Goal: Transaction & Acquisition: Obtain resource

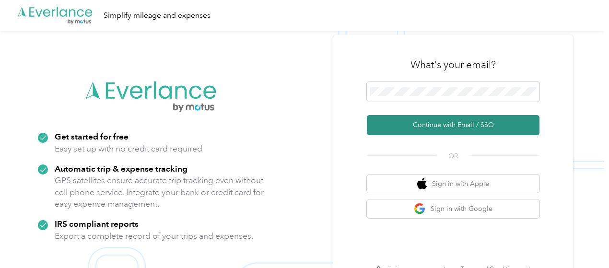
click at [443, 130] on button "Continue with Email / SSO" at bounding box center [453, 125] width 173 height 20
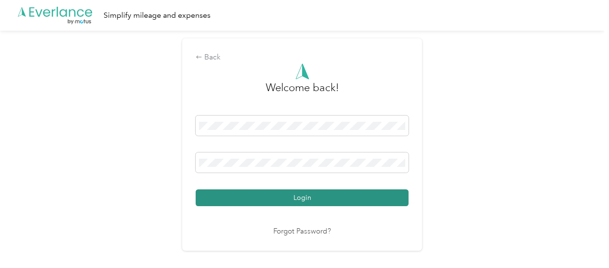
click at [278, 197] on button "Login" at bounding box center [302, 197] width 213 height 17
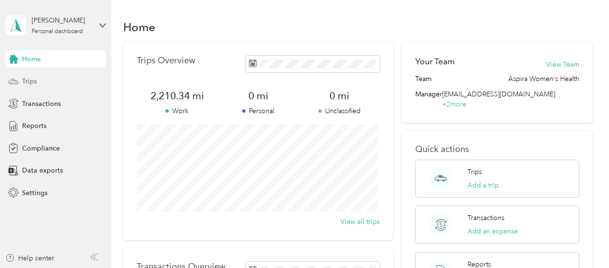
click at [29, 82] on span "Trips" at bounding box center [29, 81] width 15 height 10
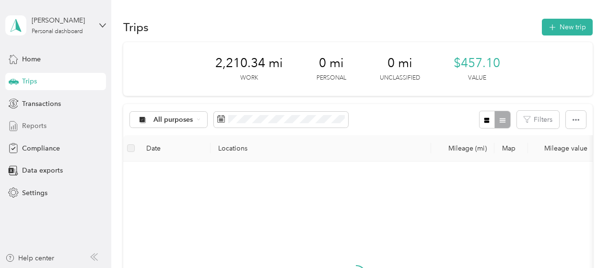
click at [35, 125] on span "Reports" at bounding box center [34, 126] width 24 height 10
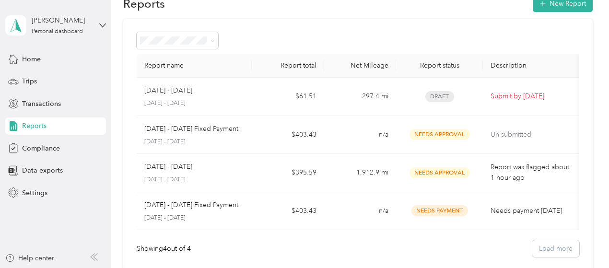
scroll to position [24, 0]
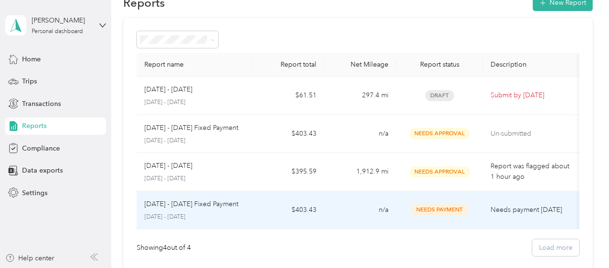
click at [342, 216] on td "n/a" at bounding box center [360, 210] width 72 height 38
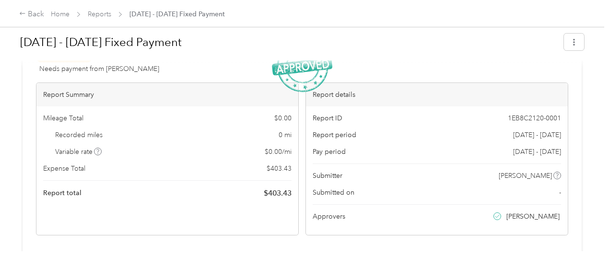
scroll to position [52, 0]
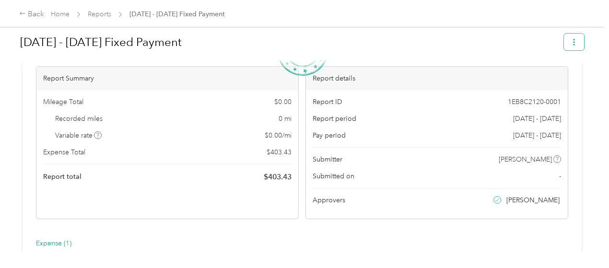
click at [570, 41] on icon "button" at bounding box center [573, 42] width 7 height 7
click at [542, 78] on span "Download" at bounding box center [544, 77] width 32 height 10
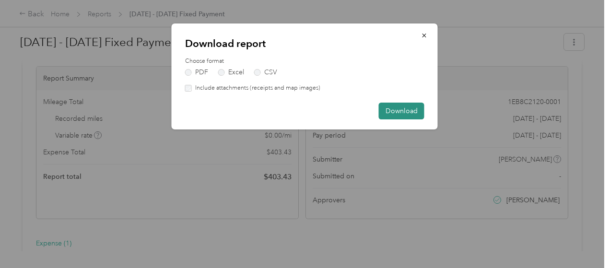
click at [392, 113] on button "Download" at bounding box center [402, 111] width 46 height 17
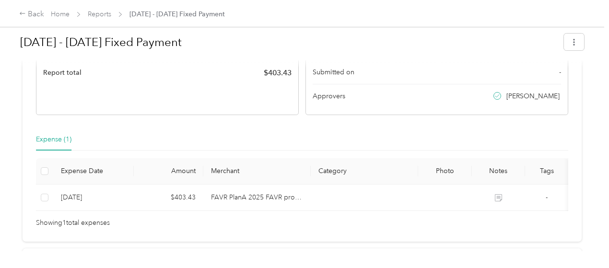
scroll to position [193, 0]
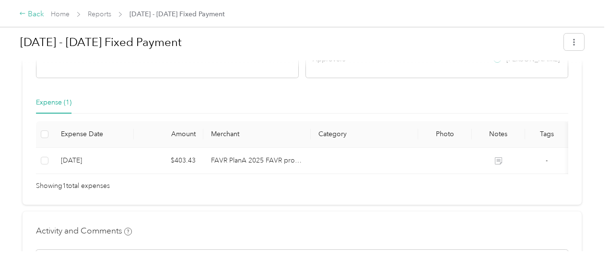
click at [33, 14] on div "Back" at bounding box center [31, 15] width 25 height 12
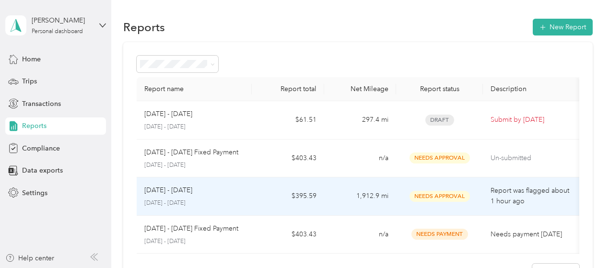
click at [322, 189] on td "$395.59" at bounding box center [288, 196] width 72 height 38
